Goal: Task Accomplishment & Management: Use online tool/utility

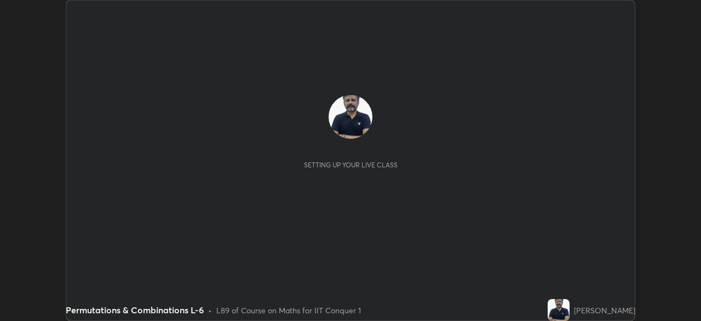
scroll to position [321, 701]
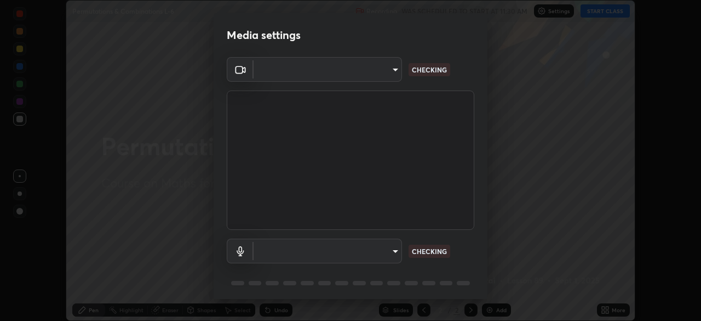
type input "935db625b2c413759d72ee6cdb61a63b637165ed3878f2d0adf10a132220dd0b"
type input "default"
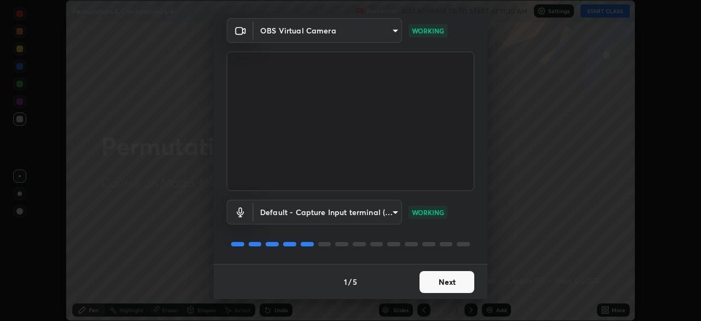
click at [443, 282] on button "Next" at bounding box center [447, 282] width 55 height 22
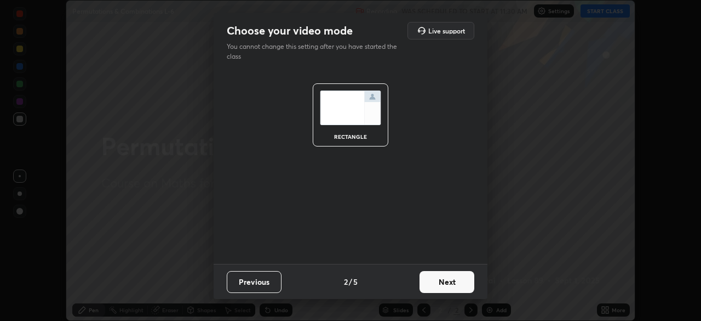
scroll to position [0, 0]
click at [444, 284] on button "Next" at bounding box center [447, 282] width 55 height 22
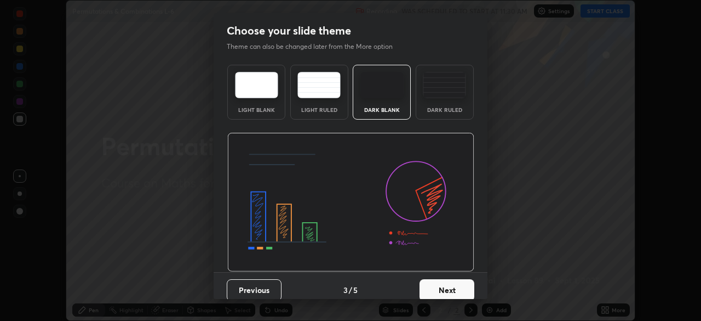
click at [444, 287] on button "Next" at bounding box center [447, 290] width 55 height 22
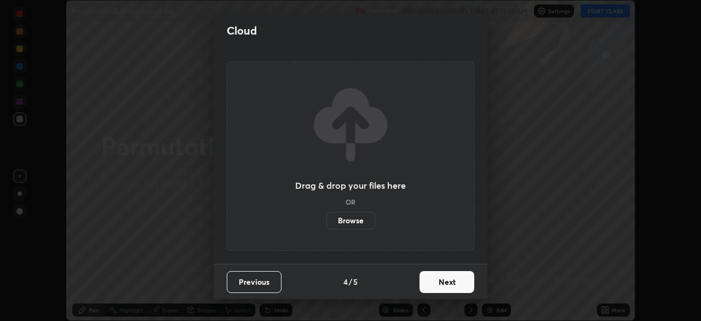
click at [446, 287] on button "Next" at bounding box center [447, 282] width 55 height 22
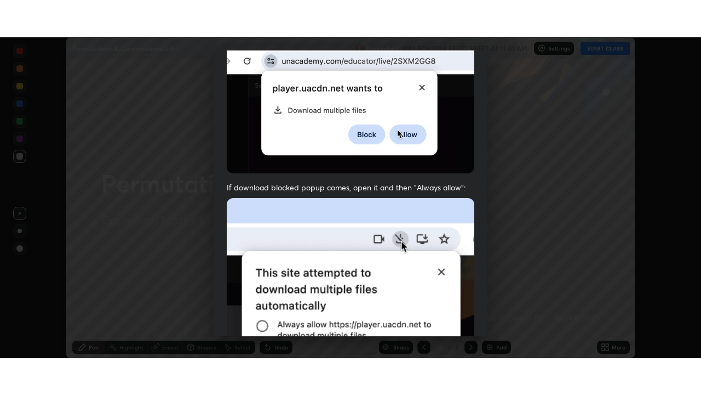
scroll to position [262, 0]
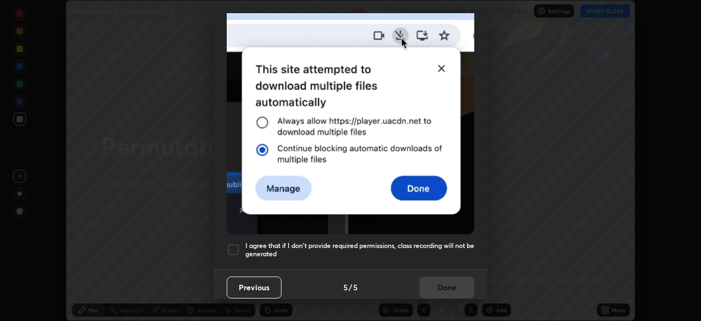
click at [236, 244] on div at bounding box center [233, 249] width 13 height 13
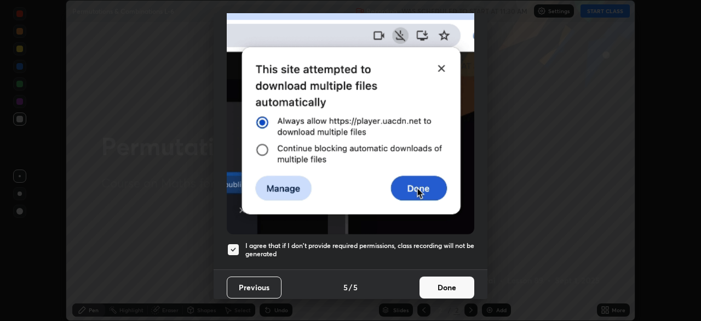
click at [438, 287] on button "Done" at bounding box center [447, 287] width 55 height 22
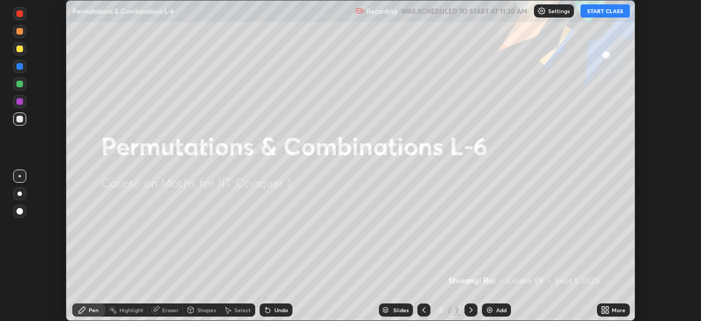
click at [603, 11] on button "START CLASS" at bounding box center [605, 10] width 49 height 13
click at [603, 311] on icon at bounding box center [603, 311] width 3 height 3
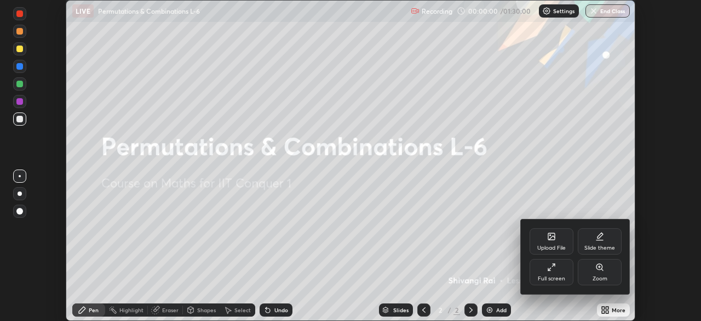
click at [553, 276] on div "Full screen" at bounding box center [551, 278] width 27 height 5
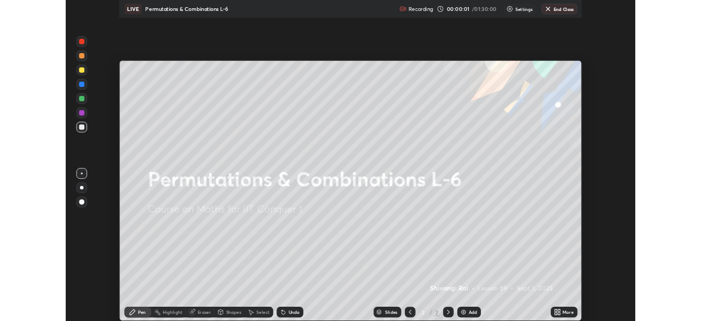
scroll to position [395, 701]
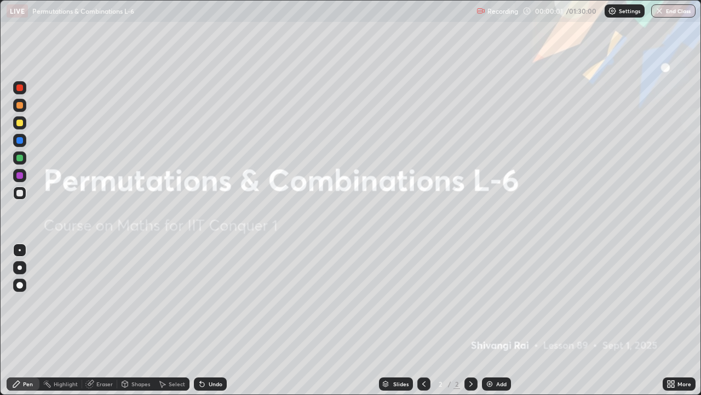
click at [498, 320] on div "Add" at bounding box center [501, 383] width 10 height 5
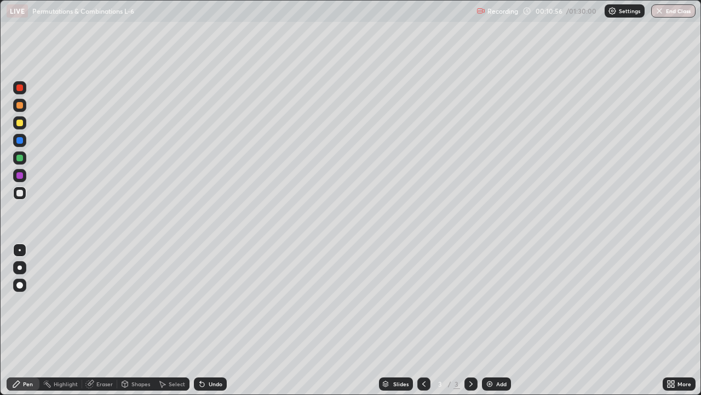
click at [496, 320] on div "Add" at bounding box center [501, 383] width 10 height 5
click at [493, 320] on img at bounding box center [490, 383] width 9 height 9
click at [492, 320] on img at bounding box center [490, 383] width 9 height 9
click at [495, 320] on div "Add" at bounding box center [496, 383] width 29 height 13
click at [498, 320] on div "Add" at bounding box center [501, 383] width 10 height 5
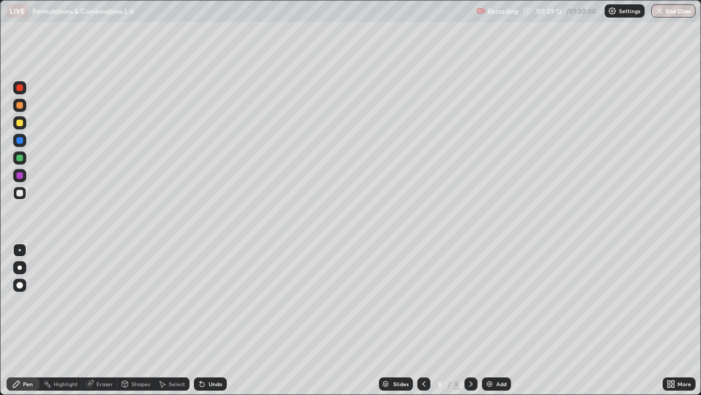
click at [502, 320] on div "Add" at bounding box center [501, 383] width 10 height 5
click at [496, 320] on div "Add" at bounding box center [501, 383] width 10 height 5
click at [497, 320] on div "Add" at bounding box center [496, 383] width 29 height 13
click at [492, 320] on img at bounding box center [490, 383] width 9 height 9
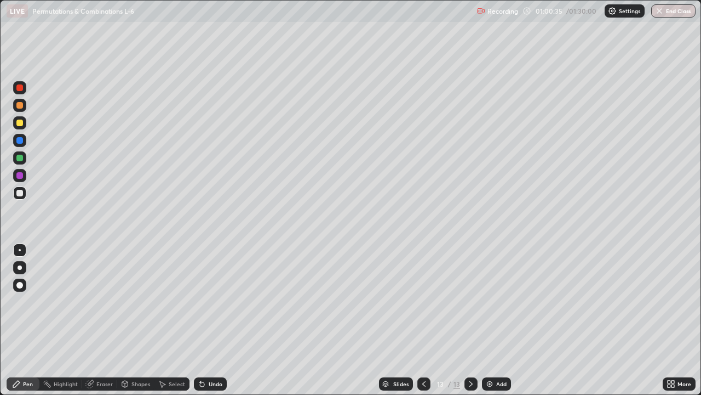
click at [494, 320] on div "Add" at bounding box center [496, 383] width 29 height 13
click at [422, 320] on icon at bounding box center [424, 383] width 9 height 9
click at [495, 320] on div "Add" at bounding box center [496, 383] width 29 height 13
click at [421, 320] on icon at bounding box center [424, 383] width 9 height 9
click at [423, 320] on icon at bounding box center [424, 383] width 9 height 9
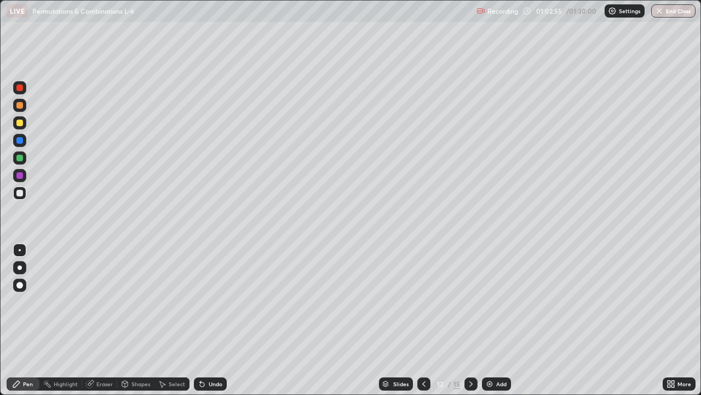
click at [497, 320] on div "Add" at bounding box center [501, 383] width 10 height 5
click at [498, 320] on div "Add" at bounding box center [501, 383] width 10 height 5
click at [496, 320] on div "Add" at bounding box center [496, 383] width 29 height 13
click at [494, 320] on div "Add" at bounding box center [496, 383] width 29 height 13
click at [669, 13] on button "End Class" at bounding box center [674, 10] width 43 height 13
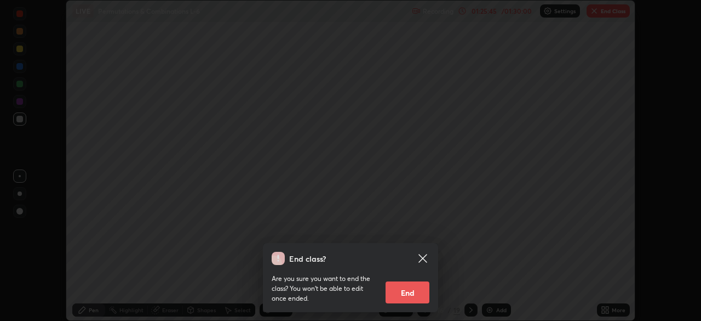
scroll to position [54481, 54100]
